Goal: Task Accomplishment & Management: Manage account settings

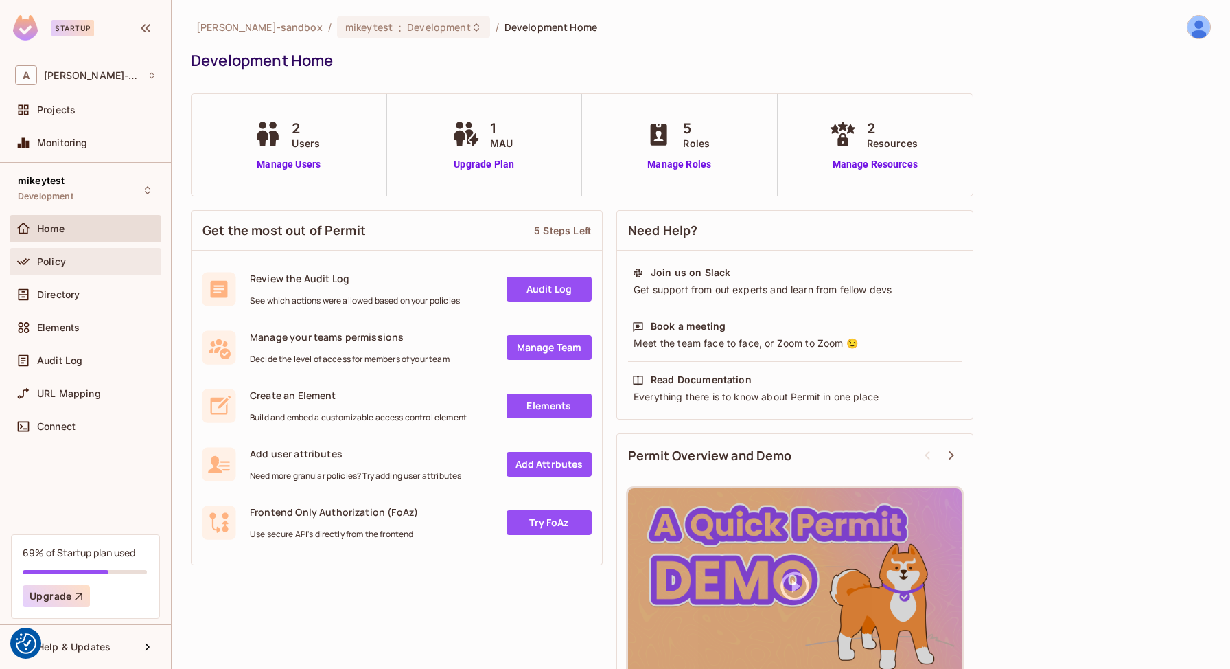
click at [45, 267] on div "Policy" at bounding box center [85, 261] width 141 height 16
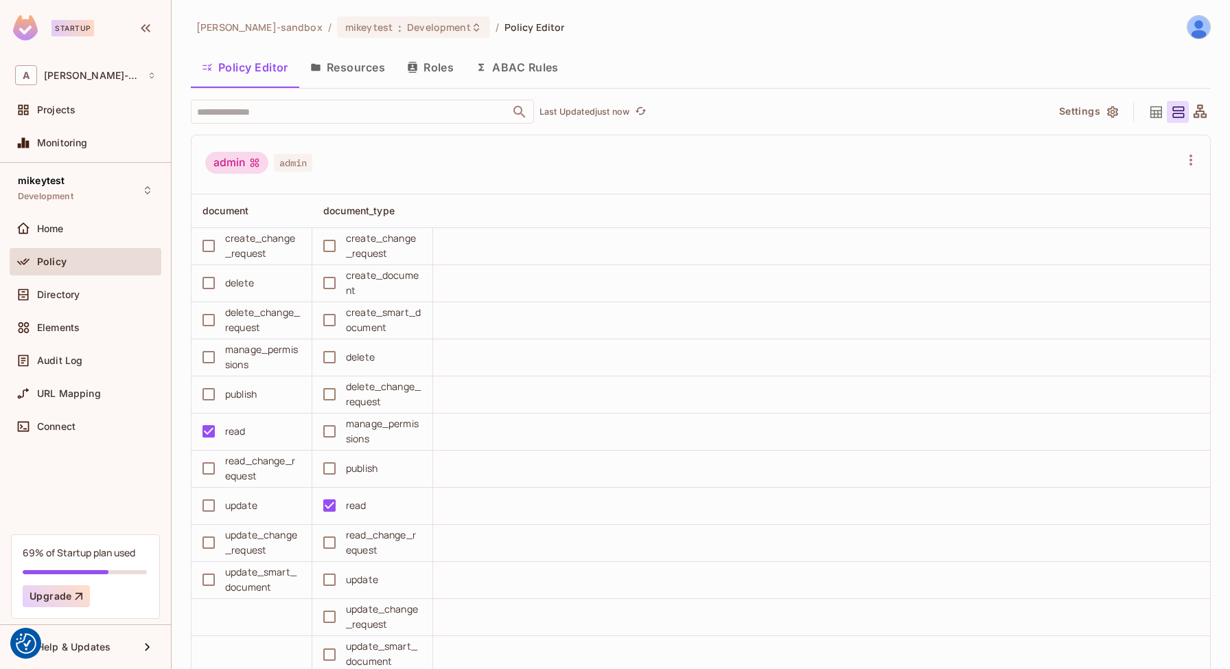
click at [1112, 116] on icon "button" at bounding box center [1112, 112] width 11 height 12
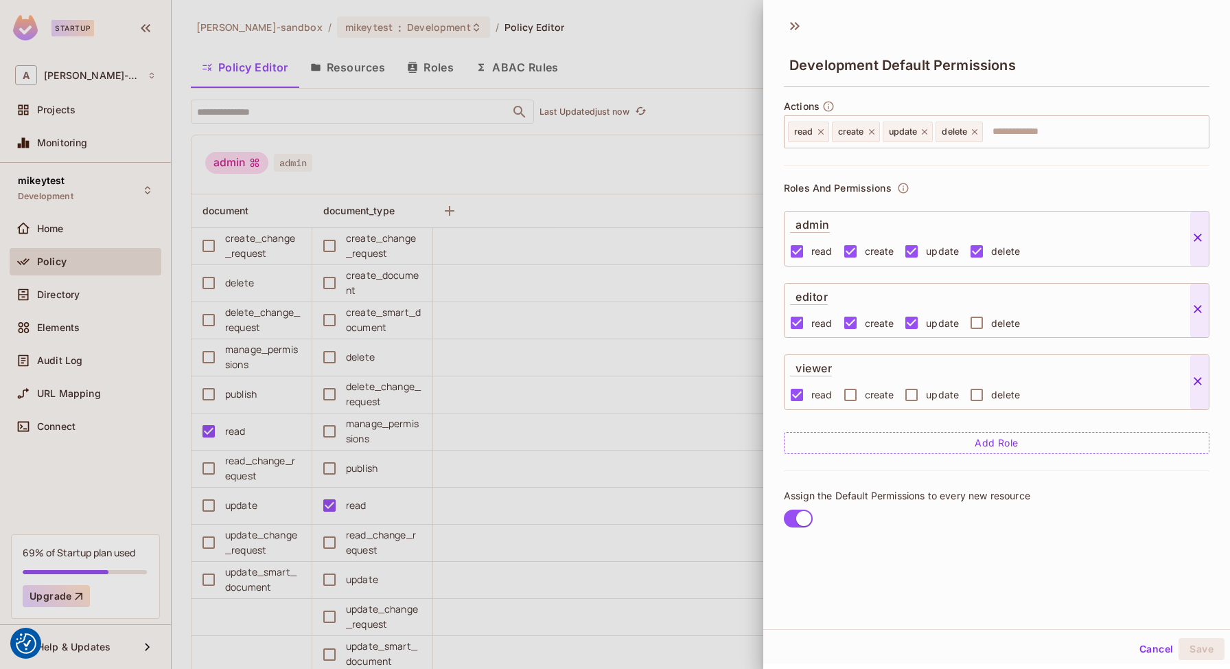
click at [426, 73] on div at bounding box center [615, 334] width 1230 height 669
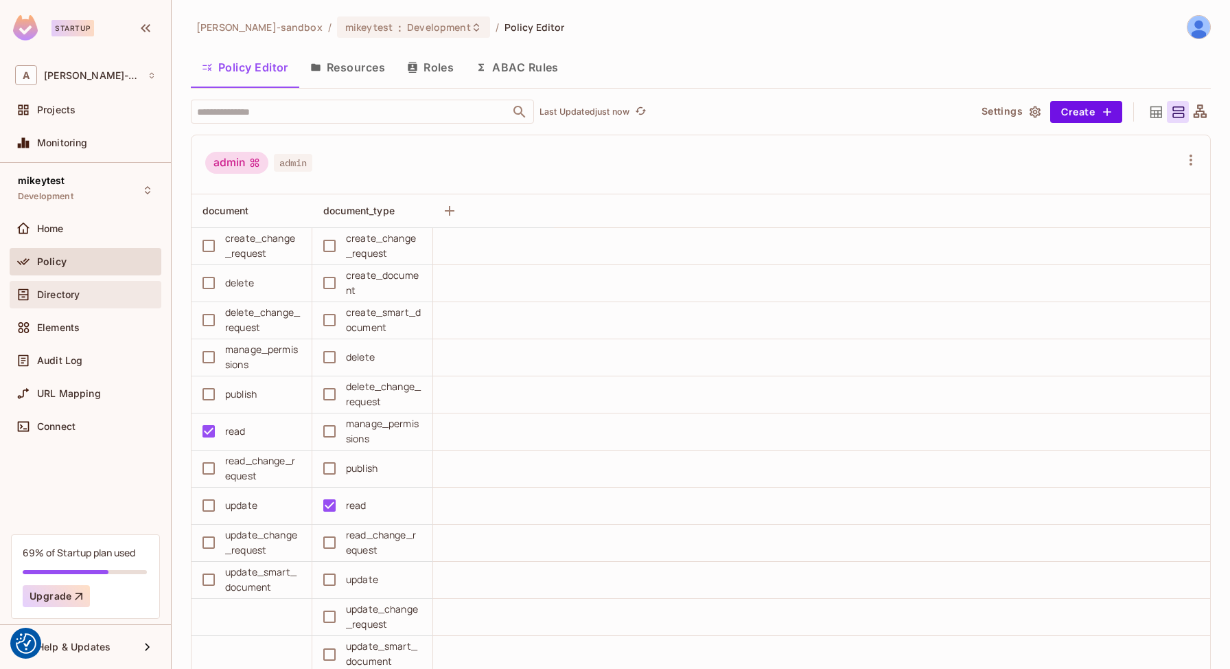
click at [52, 292] on span "Directory" at bounding box center [58, 294] width 43 height 11
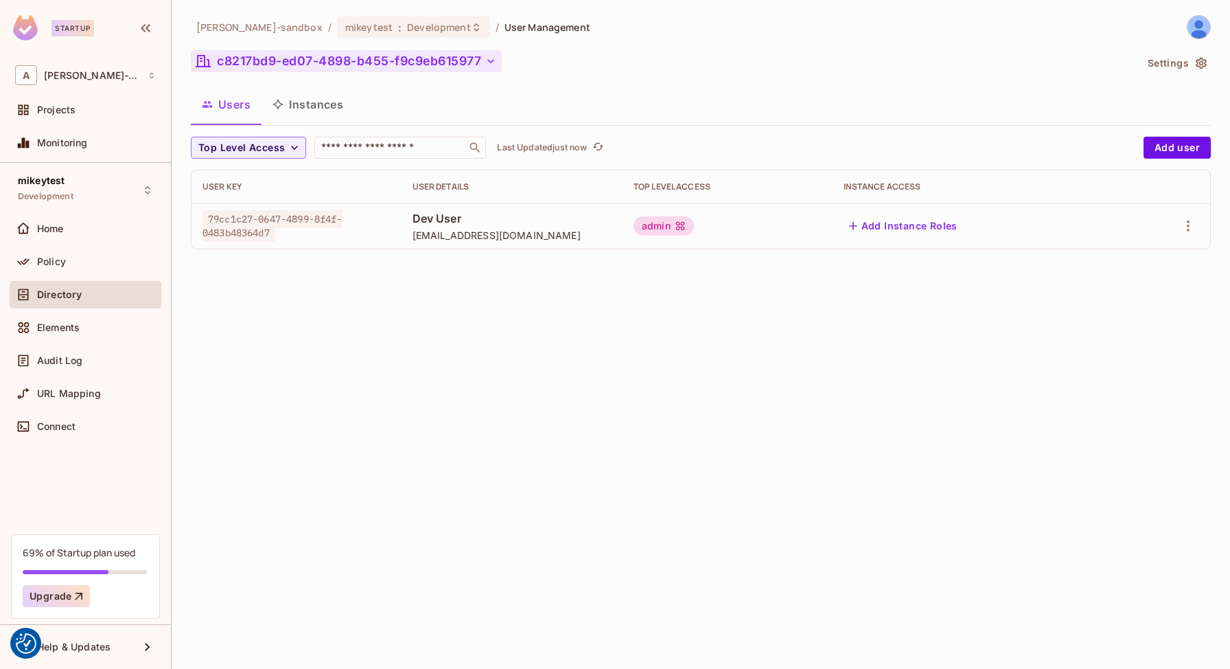
drag, startPoint x: 488, startPoint y: 60, endPoint x: 285, endPoint y: 57, distance: 203.2
click at [285, 57] on button "c8217bd9-ed07-4898-b455-f9c9eb615977" at bounding box center [346, 61] width 311 height 22
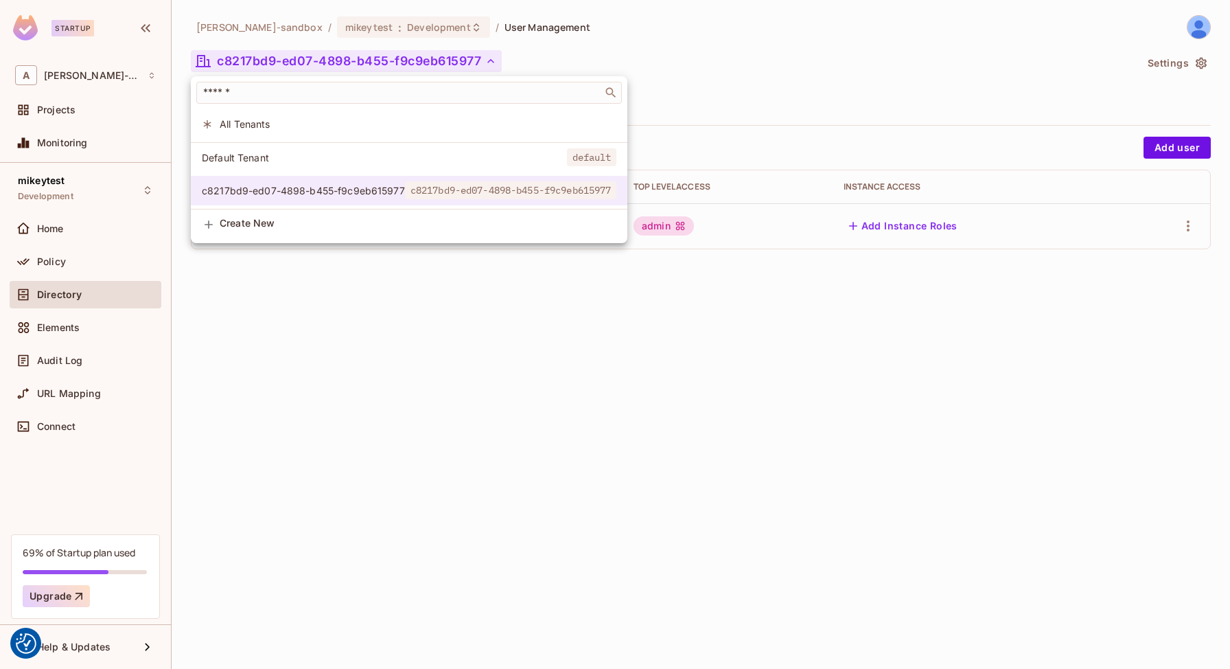
click at [329, 191] on span "c8217bd9-ed07-4898-b455-f9c9eb615977" at bounding box center [303, 190] width 203 height 13
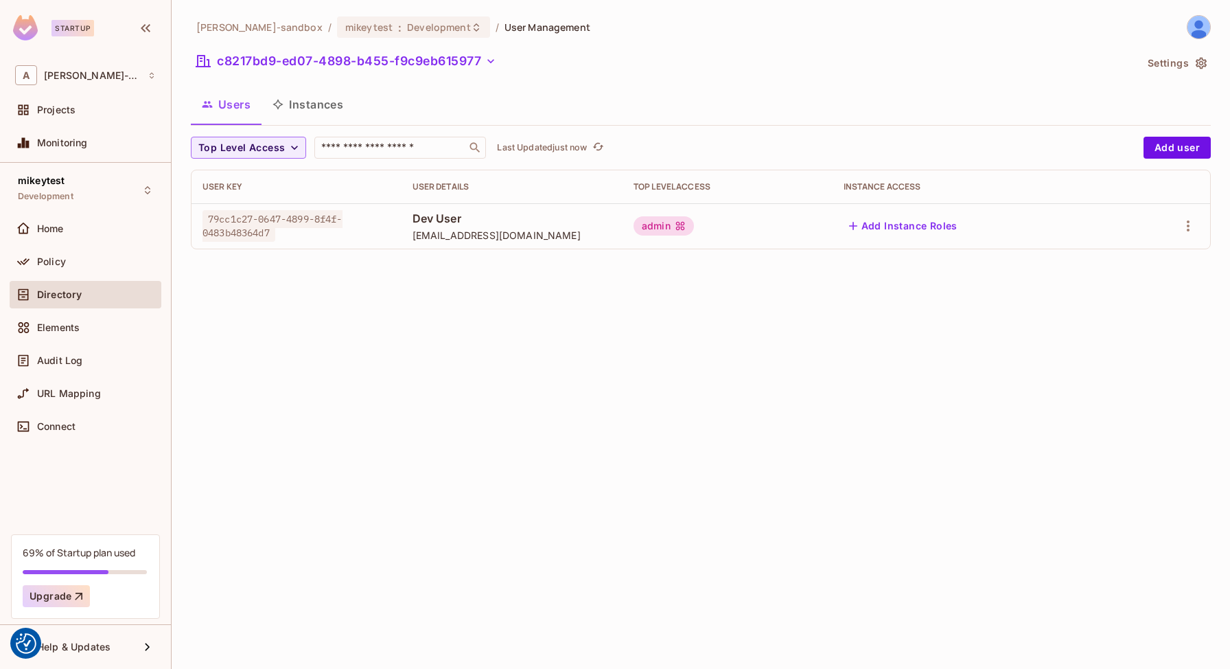
click at [329, 151] on div "Default Tenant default c8217bd9-ed07-4898-b455-f9c9eb615977 c8217bd9-ed07-4898-…" at bounding box center [354, 132] width 327 height 38
click at [388, 70] on button "c8217bd9-ed07-4898-b455-f9c9eb615977" at bounding box center [346, 61] width 311 height 22
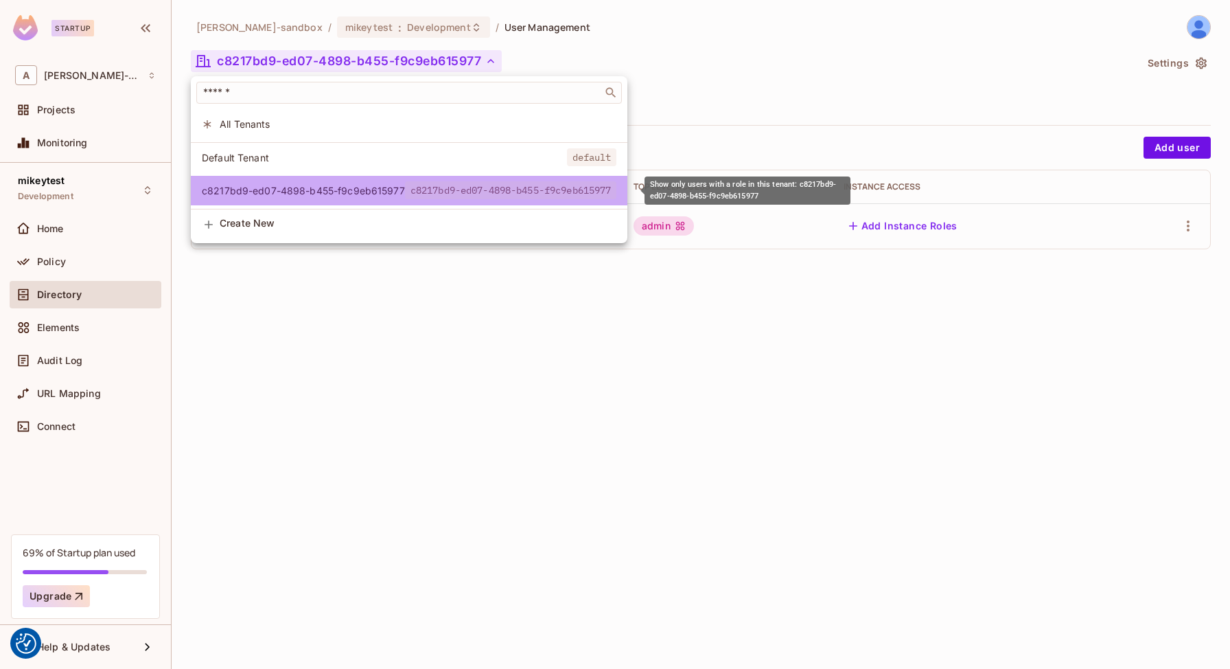
drag, startPoint x: 406, startPoint y: 191, endPoint x: 506, endPoint y: 194, distance: 99.6
click at [506, 194] on span "c8217bd9-ed07-4898-b455-f9c9eb615977" at bounding box center [511, 190] width 212 height 18
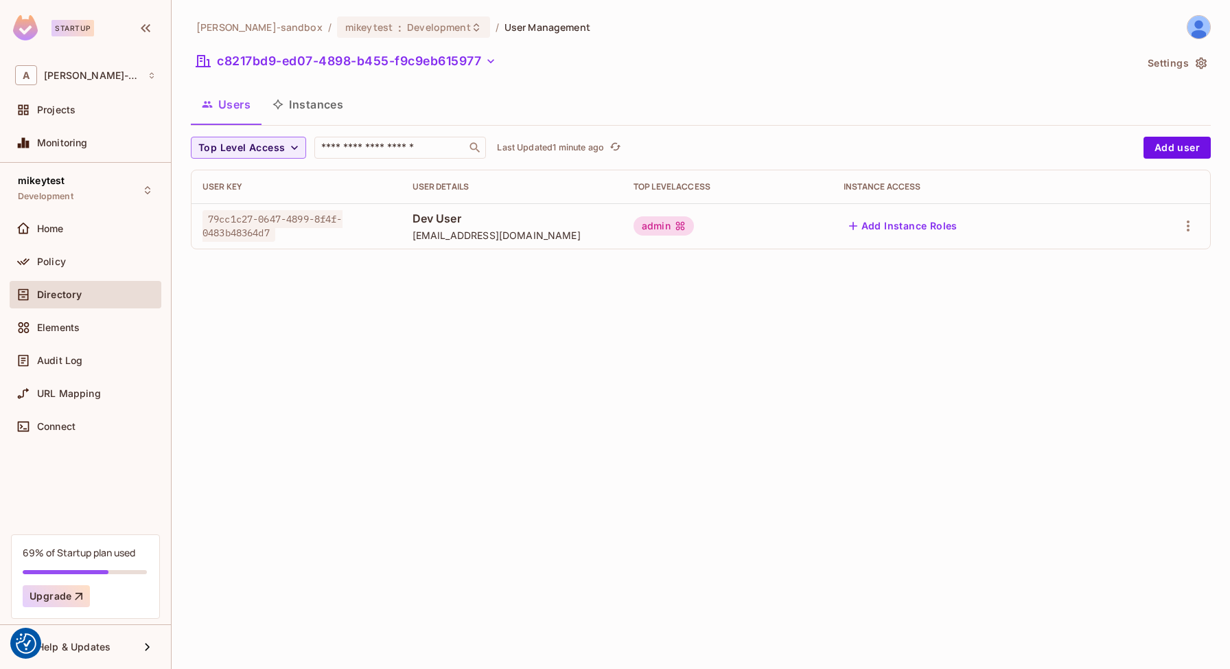
click at [1175, 66] on button "Settings" at bounding box center [1176, 63] width 69 height 22
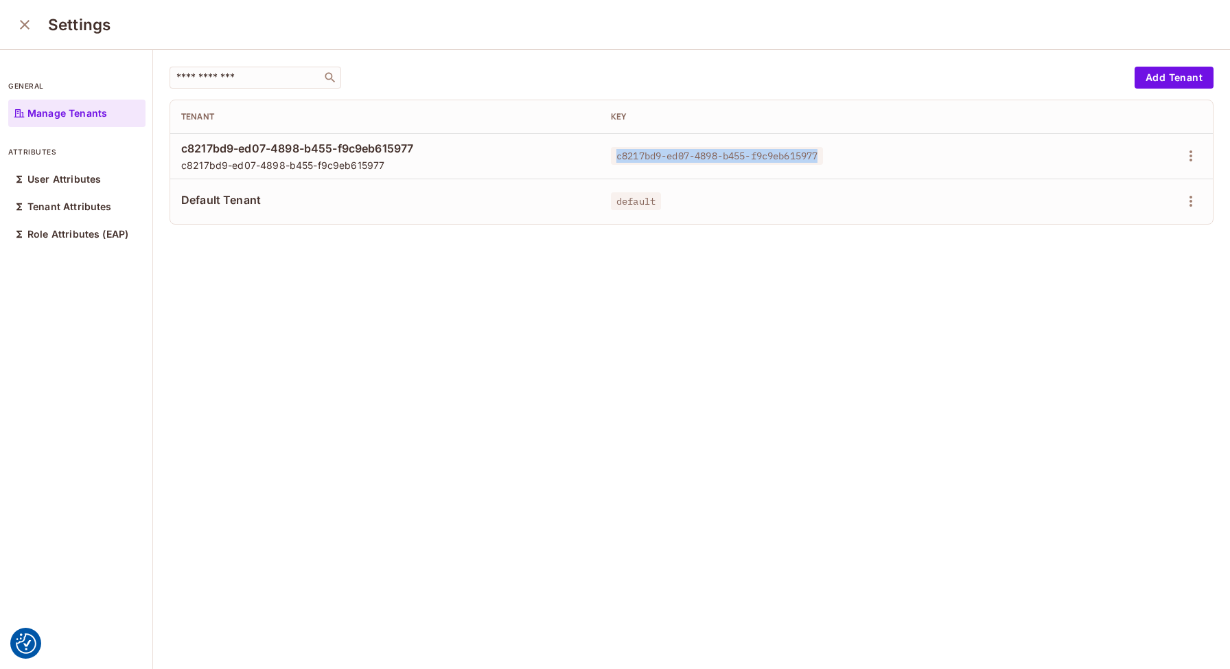
drag, startPoint x: 617, startPoint y: 158, endPoint x: 831, endPoint y: 159, distance: 213.5
click at [823, 158] on span "c8217bd9-ed07-4898-b455-f9c9eb615977" at bounding box center [717, 156] width 212 height 18
copy span "c8217bd9-ed07-4898-b455-f9c9eb615977"
